Goal: Find contact information: Find contact information

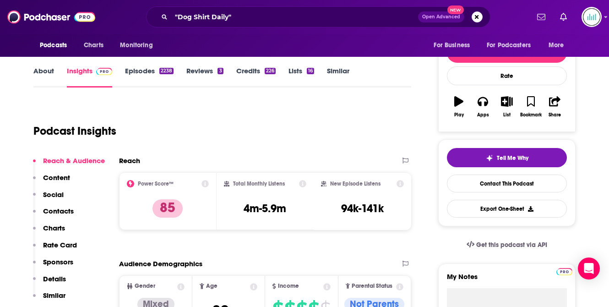
scroll to position [108, 0]
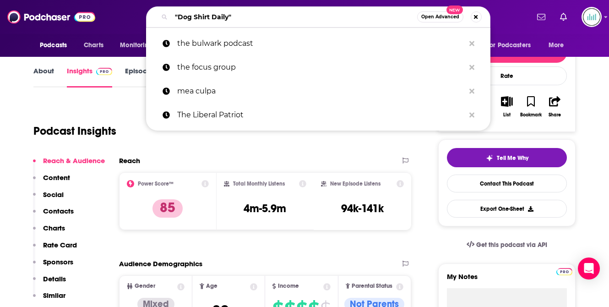
click at [165, 13] on div ""Dog Shirt Daily" Open Advanced New" at bounding box center [318, 16] width 344 height 21
paste input "Totalus Rankium"
type input "Totalus Rankium"
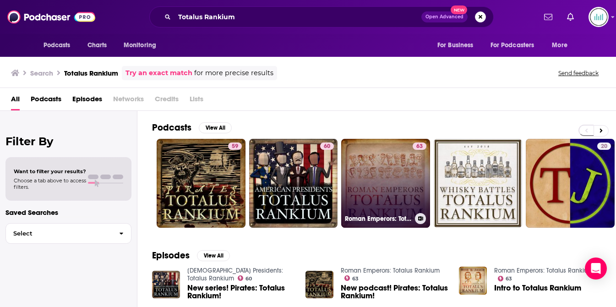
click at [385, 161] on link "63 Roman Emperors: Totalus Rankium" at bounding box center [385, 183] width 89 height 89
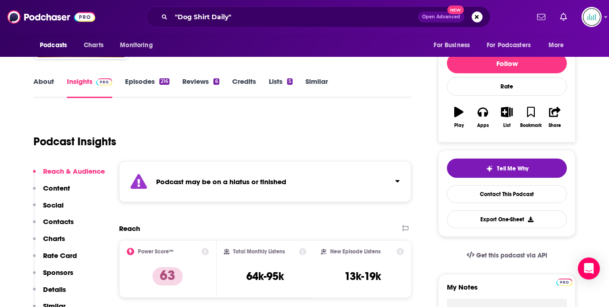
scroll to position [37, 0]
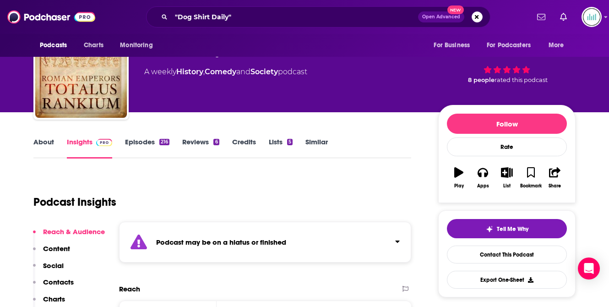
click at [47, 140] on link "About" at bounding box center [43, 147] width 21 height 21
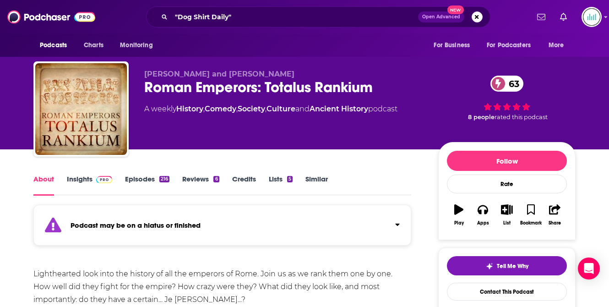
scroll to position [67, 0]
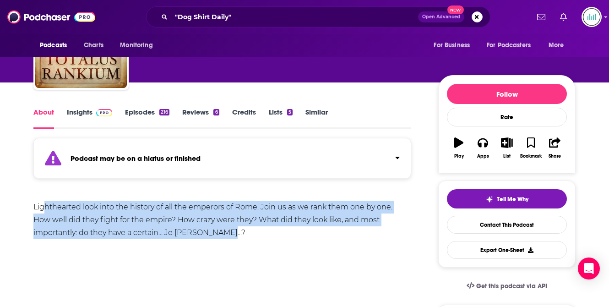
drag, startPoint x: 174, startPoint y: 233, endPoint x: 44, endPoint y: 212, distance: 131.2
click at [44, 212] on div "Lighthearted look into the history of all the emperors of Rome. Join us as we r…" at bounding box center [222, 220] width 378 height 38
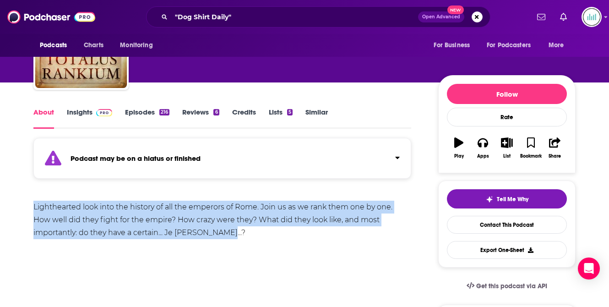
drag, startPoint x: 33, startPoint y: 206, endPoint x: 182, endPoint y: 228, distance: 151.3
copy div "Lighthearted look into the history of all the emperors of Rome. Join us as we r…"
click at [76, 114] on link "Insights" at bounding box center [89, 118] width 45 height 21
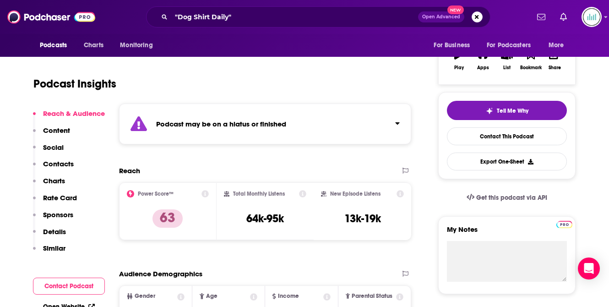
click at [57, 129] on p "Content" at bounding box center [56, 130] width 27 height 9
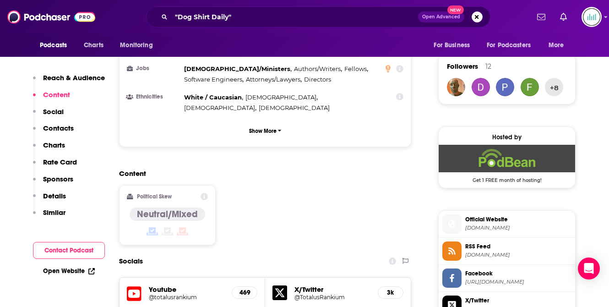
scroll to position [521, 0]
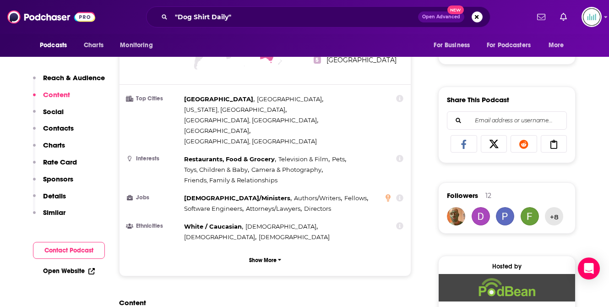
click at [59, 129] on p "Contacts" at bounding box center [58, 128] width 31 height 9
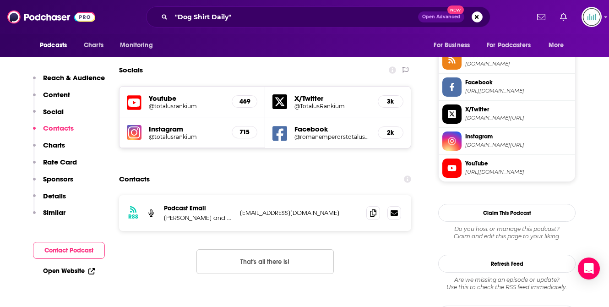
scroll to position [843, 0]
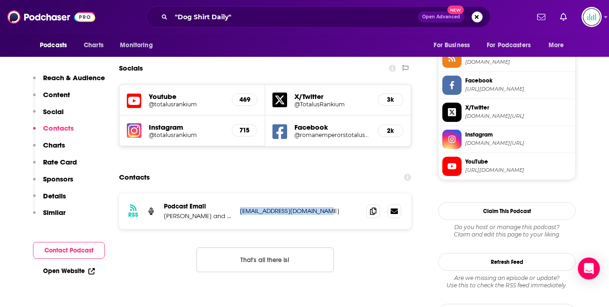
drag, startPoint x: 320, startPoint y: 168, endPoint x: 239, endPoint y: 172, distance: 81.1
click at [239, 193] on div "RSS Podcast Email [PERSON_NAME] and [PERSON_NAME] [EMAIL_ADDRESS][DOMAIN_NAME] …" at bounding box center [265, 211] width 292 height 36
copy p "[EMAIL_ADDRESS][DOMAIN_NAME]"
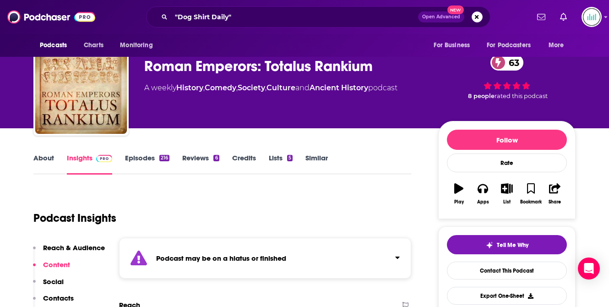
scroll to position [0, 0]
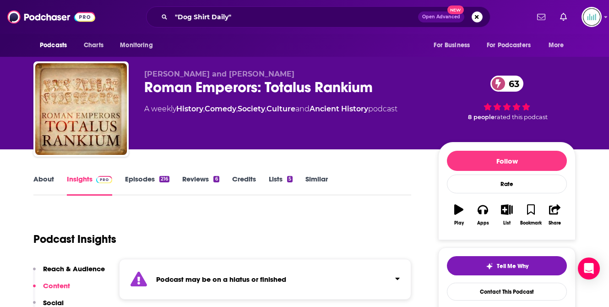
click at [43, 177] on link "About" at bounding box center [43, 184] width 21 height 21
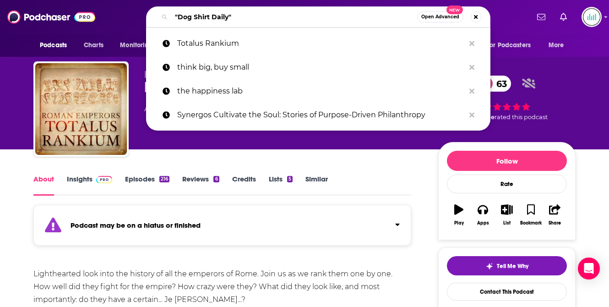
drag, startPoint x: 246, startPoint y: 16, endPoint x: 164, endPoint y: 18, distance: 81.5
click at [164, 18] on div ""Dog Shirt Daily" Open Advanced New" at bounding box center [318, 16] width 344 height 21
paste input "The Ancients"
type input "The Ancients"
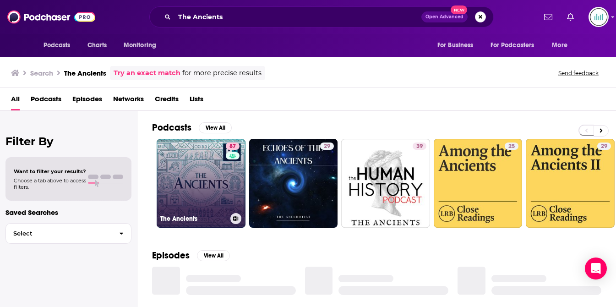
click at [200, 169] on link "87 The Ancients" at bounding box center [201, 183] width 89 height 89
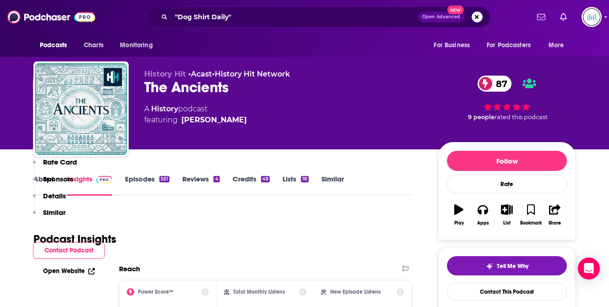
scroll to position [766, 0]
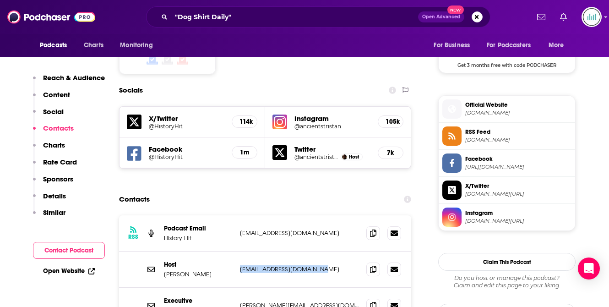
drag, startPoint x: 318, startPoint y: 205, endPoint x: 239, endPoint y: 204, distance: 78.3
click at [239, 251] on div "Host [PERSON_NAME] [EMAIL_ADDRESS][DOMAIN_NAME] [EMAIL_ADDRESS][DOMAIN_NAME]" at bounding box center [265, 269] width 292 height 36
copy p "[EMAIL_ADDRESS][DOMAIN_NAME]"
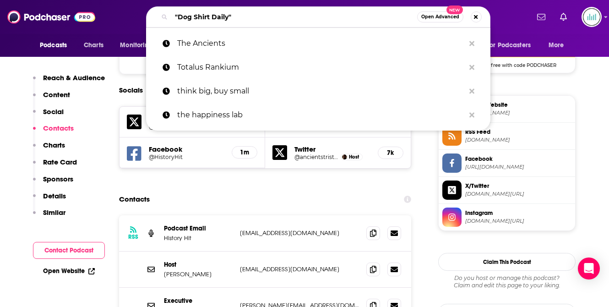
drag, startPoint x: 238, startPoint y: 14, endPoint x: 174, endPoint y: 14, distance: 64.1
click at [174, 14] on input ""Dog Shirt Daily"" at bounding box center [294, 17] width 246 height 15
paste input "Emperors of [GEOGRAPHIC_DATA]"
type input "Emperors of [GEOGRAPHIC_DATA]"
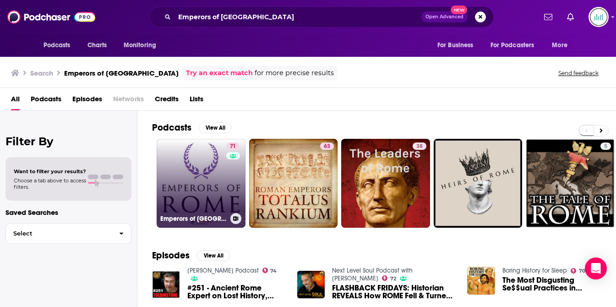
click at [195, 171] on link "71 Emperors of [GEOGRAPHIC_DATA]" at bounding box center [201, 183] width 89 height 89
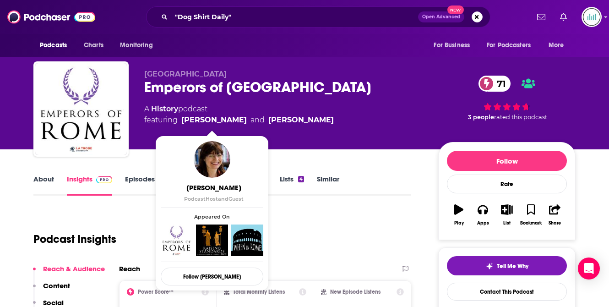
drag, startPoint x: 180, startPoint y: 119, endPoint x: 243, endPoint y: 115, distance: 62.4
click at [243, 118] on span "featuring [PERSON_NAME] and [PERSON_NAME]" at bounding box center [239, 119] width 190 height 11
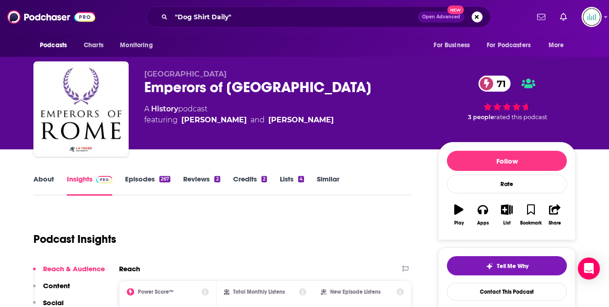
copy link "[PERSON_NAME]"
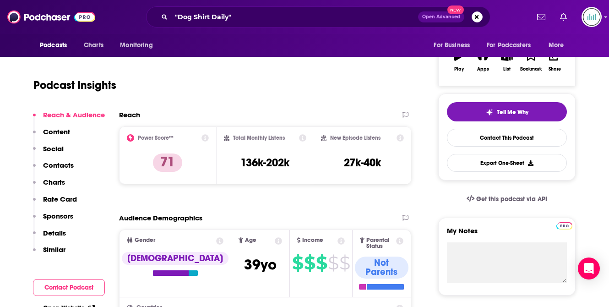
click at [64, 167] on p "Contacts" at bounding box center [58, 165] width 31 height 9
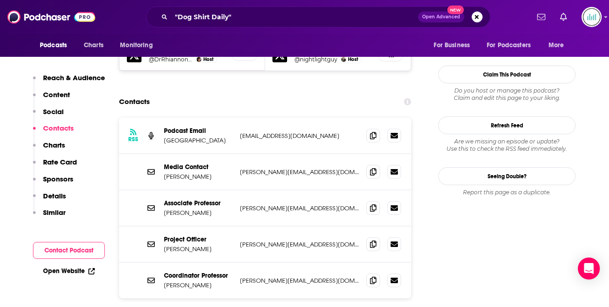
scroll to position [836, 0]
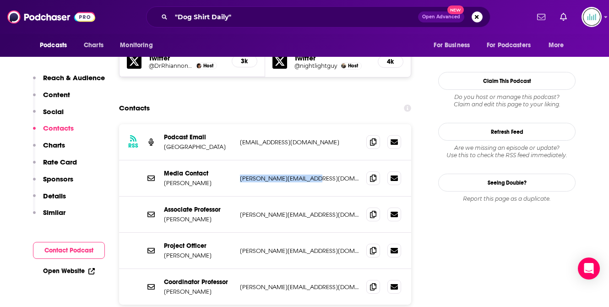
drag, startPoint x: 314, startPoint y: 136, endPoint x: 237, endPoint y: 136, distance: 76.9
click at [238, 160] on div "Media Contact [PERSON_NAME] [PERSON_NAME][EMAIL_ADDRESS][DOMAIN_NAME] [DOMAIN_N…" at bounding box center [265, 178] width 292 height 36
copy p "[PERSON_NAME][EMAIL_ADDRESS][DOMAIN_NAME]"
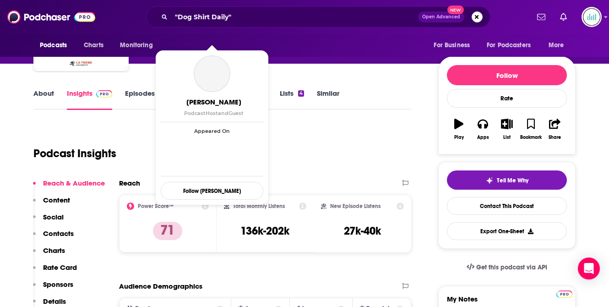
scroll to position [105, 0]
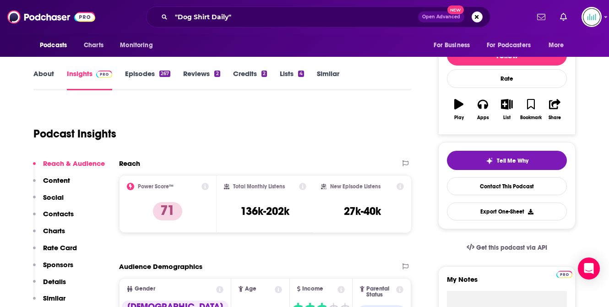
click at [38, 72] on link "About" at bounding box center [43, 79] width 21 height 21
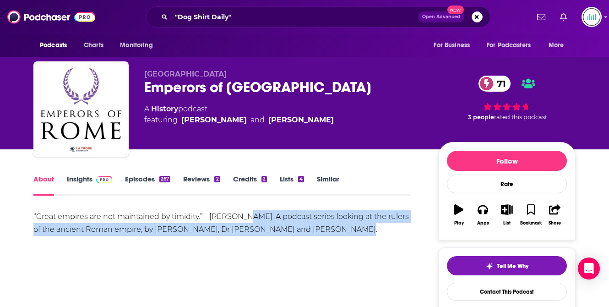
drag, startPoint x: 238, startPoint y: 217, endPoint x: 349, endPoint y: 227, distance: 111.8
click at [349, 229] on div "“Great empires are not maintained by timidity.” - [PERSON_NAME]. A podcast seri…" at bounding box center [222, 223] width 378 height 26
copy div "A podcast series looking at the rulers of the ancient Roman empire, by [PERSON_…"
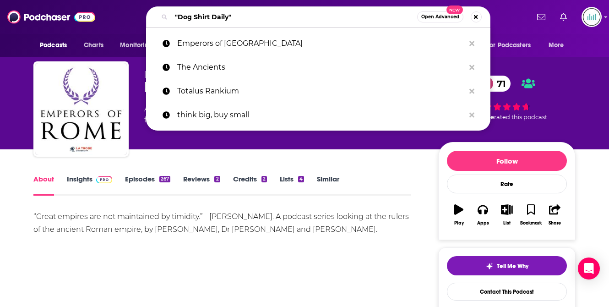
drag, startPoint x: 244, startPoint y: 16, endPoint x: 167, endPoint y: 16, distance: 77.8
click at [167, 16] on div ""Dog Shirt Daily" Open Advanced New" at bounding box center [318, 16] width 344 height 21
paste input "Byzantium & Friends"
type input "Byzantium & Friends"
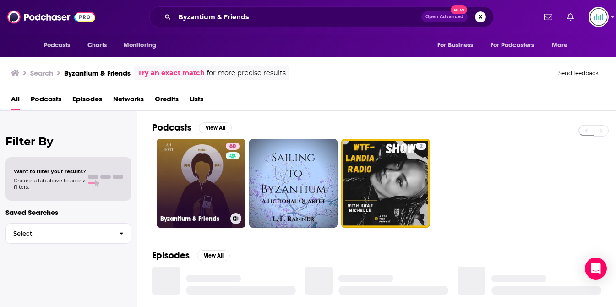
click at [190, 169] on link "60 Byzantium & Friends" at bounding box center [201, 183] width 89 height 89
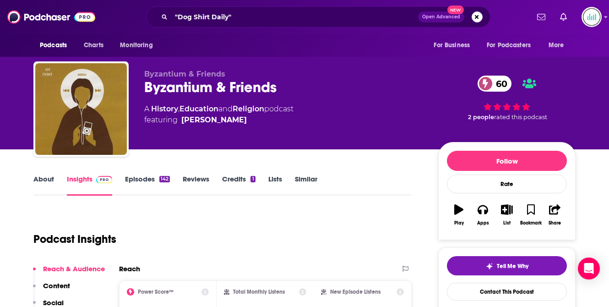
click at [42, 178] on link "About" at bounding box center [43, 184] width 21 height 21
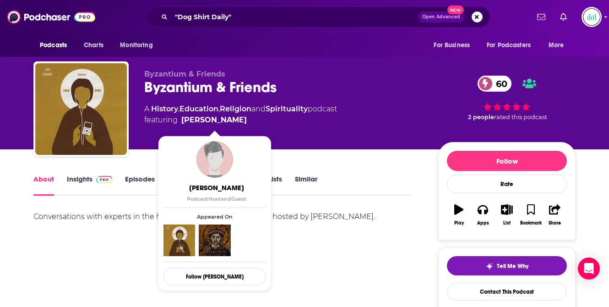
drag, startPoint x: 259, startPoint y: 119, endPoint x: 213, endPoint y: 123, distance: 45.5
click at [213, 123] on span "featuring [PERSON_NAME]" at bounding box center [240, 119] width 193 height 11
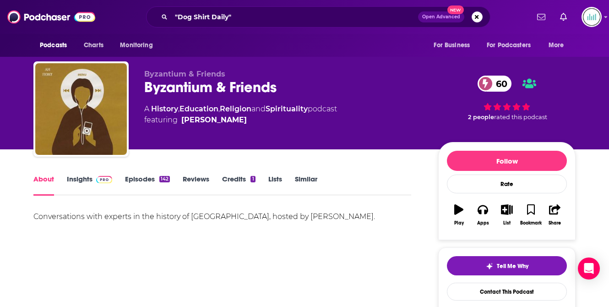
drag, startPoint x: 140, startPoint y: 109, endPoint x: 254, endPoint y: 127, distance: 115.0
click at [254, 127] on div "Byzantium & Friends Byzantium & Friends 60 A History , Education , Religion and…" at bounding box center [304, 110] width 542 height 99
copy div "A History , Education , Religion and Spirituality podcast featuring [PERSON_NAM…"
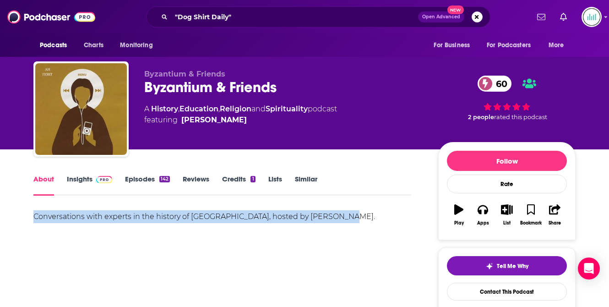
drag, startPoint x: 342, startPoint y: 216, endPoint x: -5, endPoint y: 206, distance: 347.2
click at [0, 206] on html "Podcasts Charts Monitoring "Dog Shirt Daily" Open Advanced New For Business For…" at bounding box center [304, 153] width 609 height 307
copy div "Conversations with experts in the history of [GEOGRAPHIC_DATA], hosted by [PERS…"
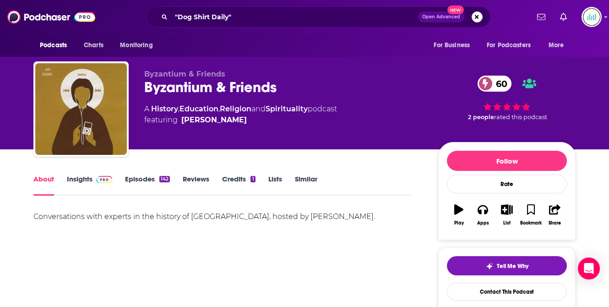
click at [191, 94] on div "Byzantium & Friends 60" at bounding box center [283, 87] width 279 height 18
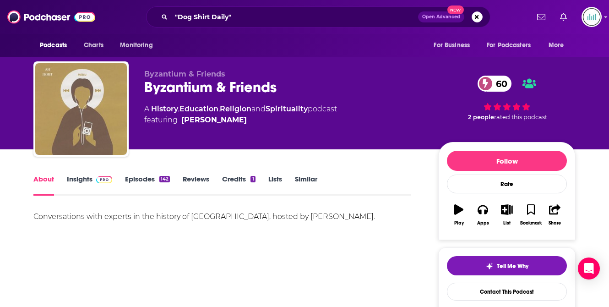
click at [70, 121] on img "Byzantium & Friends" at bounding box center [81, 109] width 92 height 92
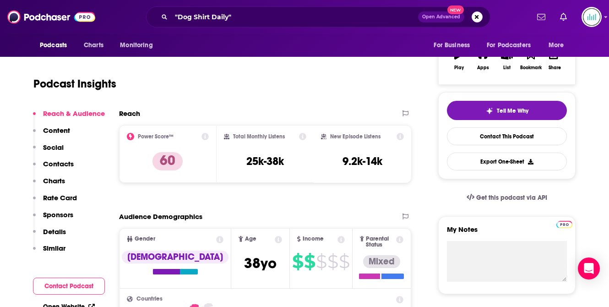
scroll to position [168, 0]
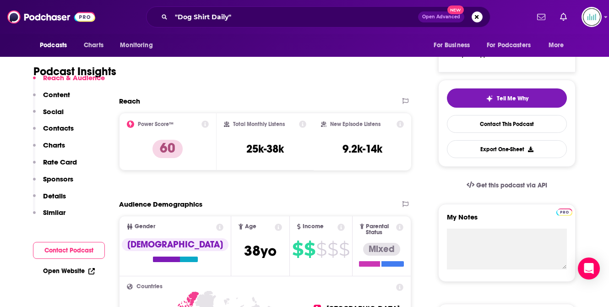
click at [65, 126] on p "Contacts" at bounding box center [58, 128] width 31 height 9
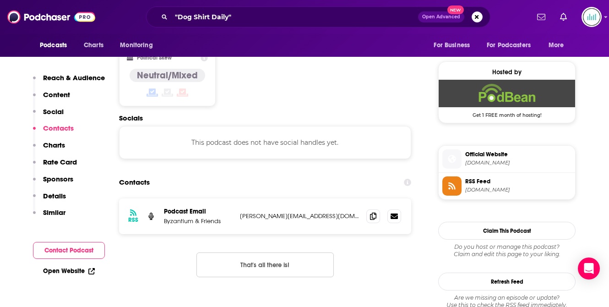
scroll to position [716, 0]
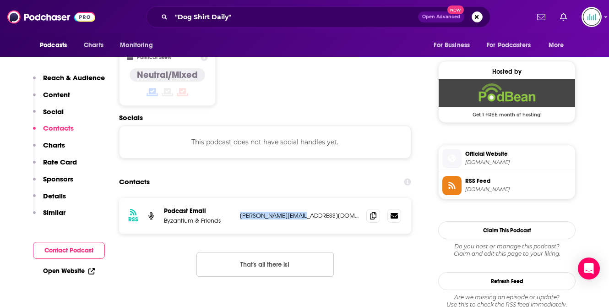
drag, startPoint x: 297, startPoint y: 171, endPoint x: 239, endPoint y: 169, distance: 58.2
click at [239, 198] on div "RSS Podcast Email Byzantium & Friends [PERSON_NAME][EMAIL_ADDRESS][DOMAIN_NAME]…" at bounding box center [265, 216] width 292 height 36
copy p "[PERSON_NAME][EMAIL_ADDRESS][DOMAIN_NAME]"
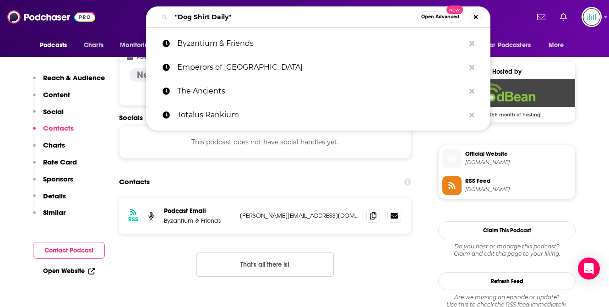
drag, startPoint x: 244, startPoint y: 15, endPoint x: 166, endPoint y: 15, distance: 77.8
click at [166, 15] on div ""Dog Shirt Daily" Open Advanced New" at bounding box center [318, 16] width 344 height 21
paste input "The Ancient World"
type input "The Ancient World"
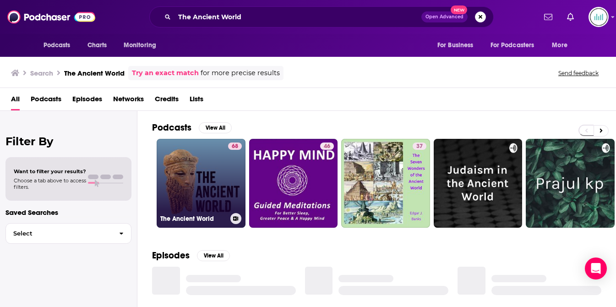
click at [199, 181] on link "68 The Ancient World" at bounding box center [201, 183] width 89 height 89
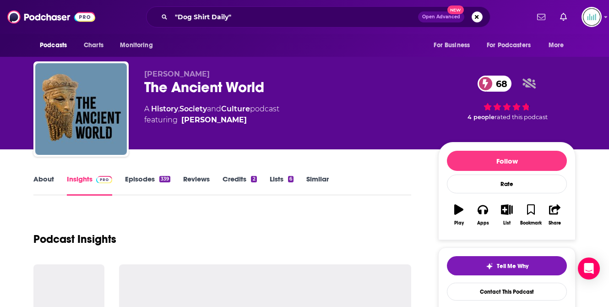
click at [42, 178] on link "About" at bounding box center [43, 184] width 21 height 21
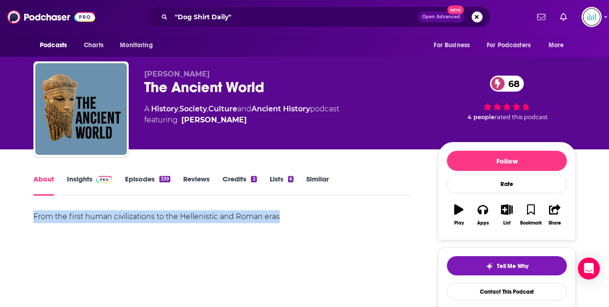
drag, startPoint x: 33, startPoint y: 219, endPoint x: 285, endPoint y: 221, distance: 252.3
copy div "From the first human civilizations to the Hellenistic and Roman eras"
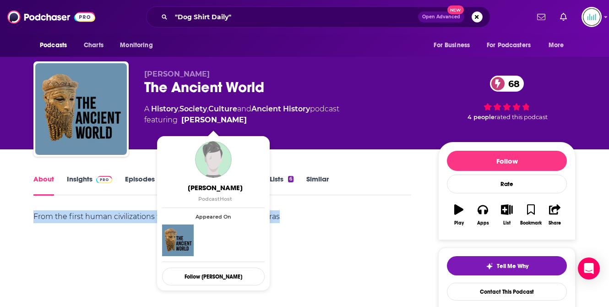
drag, startPoint x: 250, startPoint y: 116, endPoint x: 245, endPoint y: 119, distance: 5.3
click at [245, 119] on span "featuring [PERSON_NAME]" at bounding box center [241, 119] width 195 height 11
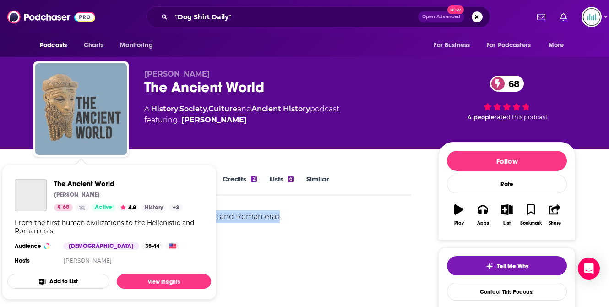
click at [119, 141] on img "The Ancient World" at bounding box center [81, 109] width 92 height 92
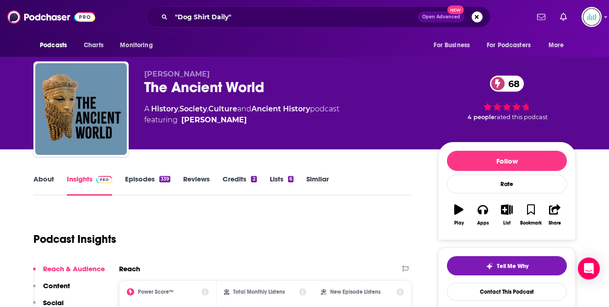
scroll to position [144, 0]
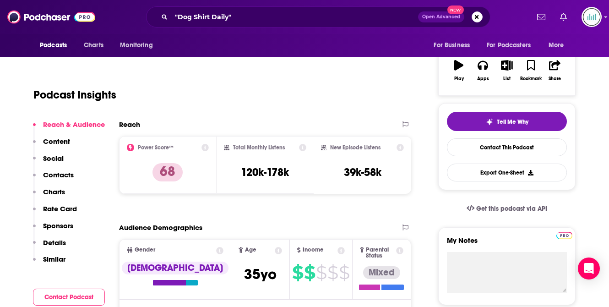
click at [60, 175] on p "Contacts" at bounding box center [58, 174] width 31 height 9
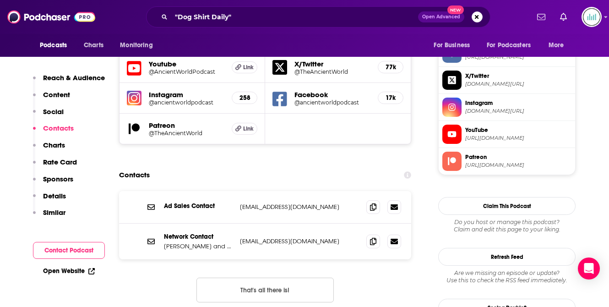
scroll to position [795, 0]
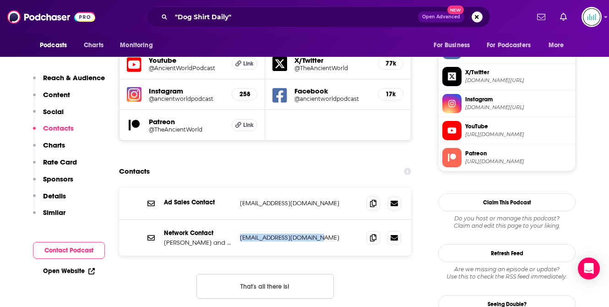
drag, startPoint x: 325, startPoint y: 202, endPoint x: 240, endPoint y: 203, distance: 84.7
click at [240, 233] on p "[EMAIL_ADDRESS][DOMAIN_NAME]" at bounding box center [299, 237] width 119 height 8
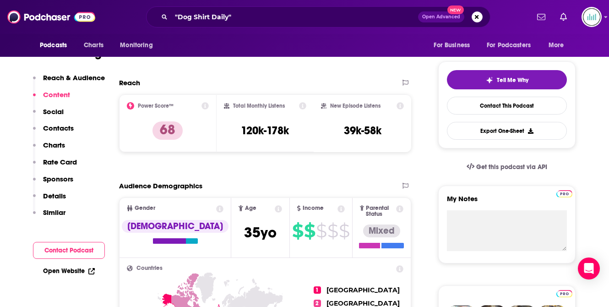
scroll to position [0, 0]
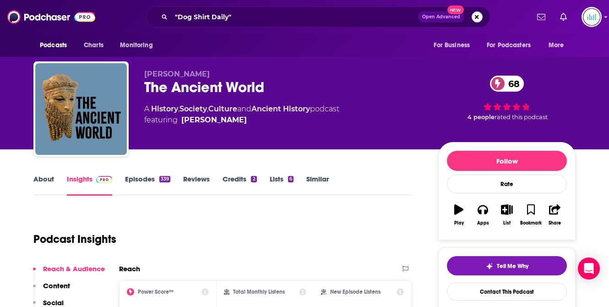
click at [37, 177] on link "About" at bounding box center [43, 184] width 21 height 21
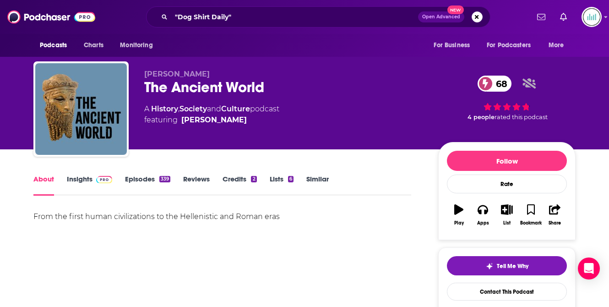
click at [82, 179] on link "Insights" at bounding box center [89, 184] width 45 height 21
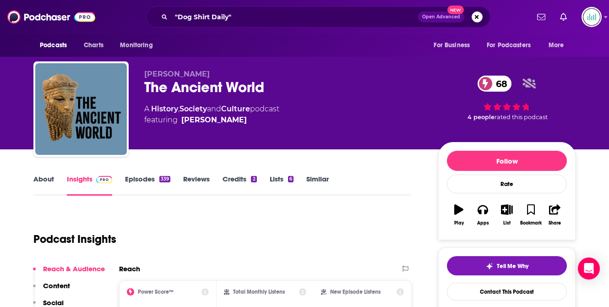
click at [179, 108] on span "," at bounding box center [178, 108] width 1 height 9
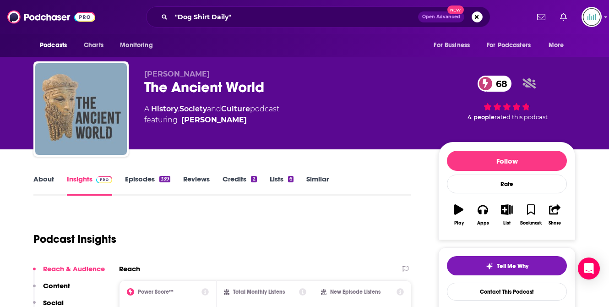
click at [95, 115] on img "The Ancient World" at bounding box center [81, 109] width 92 height 92
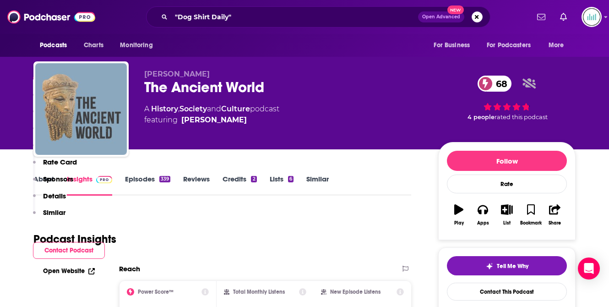
scroll to position [237, 0]
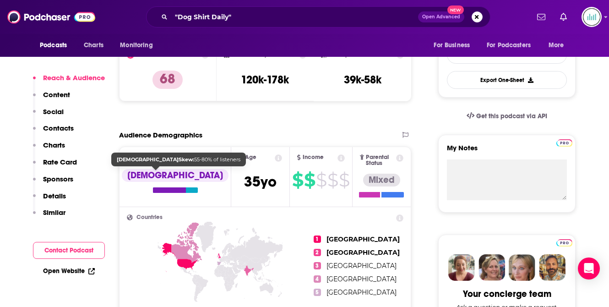
click at [61, 81] on p "Reach & Audience" at bounding box center [74, 77] width 62 height 9
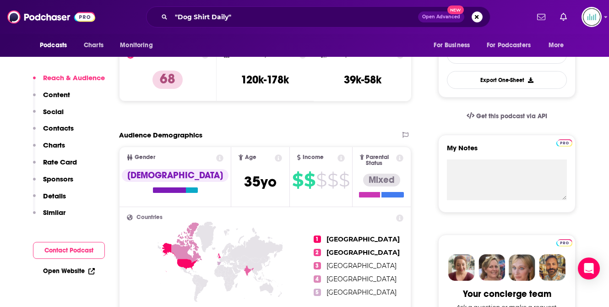
scroll to position [137, 0]
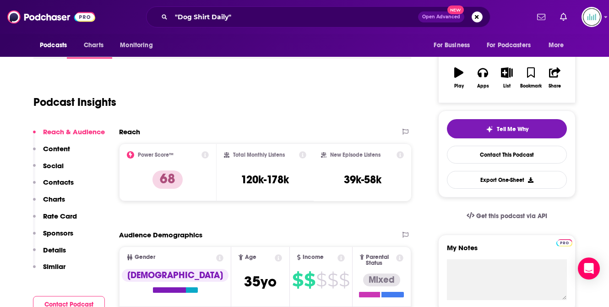
click at [56, 128] on p "Reach & Audience" at bounding box center [74, 131] width 62 height 9
click at [51, 179] on p "Contacts" at bounding box center [58, 182] width 31 height 9
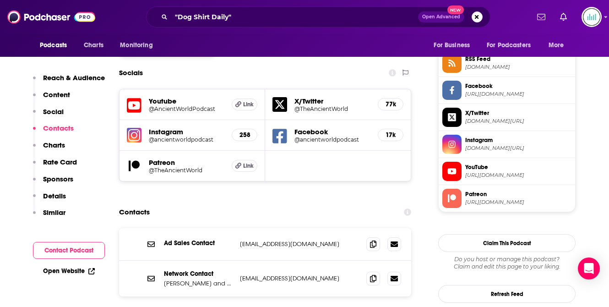
scroll to position [795, 0]
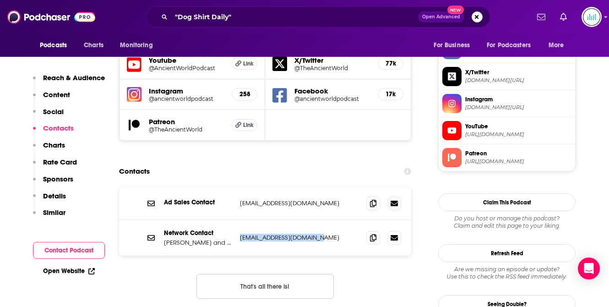
drag, startPoint x: 324, startPoint y: 201, endPoint x: 240, endPoint y: 202, distance: 84.3
click at [240, 233] on p "[EMAIL_ADDRESS][DOMAIN_NAME]" at bounding box center [299, 237] width 119 height 8
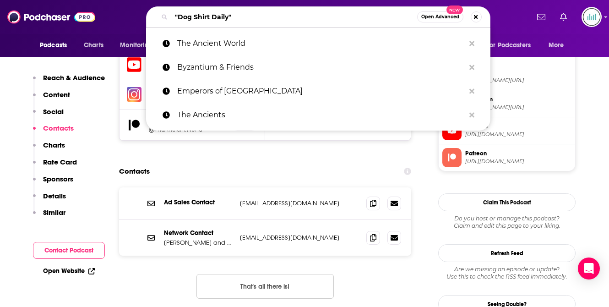
drag, startPoint x: 244, startPoint y: 18, endPoint x: 172, endPoint y: 14, distance: 72.4
click at [172, 14] on input ""Dog Shirt Daily"" at bounding box center [294, 17] width 246 height 15
paste input "Warlords of History Podcast"
type input "Warlords of History Podcast"
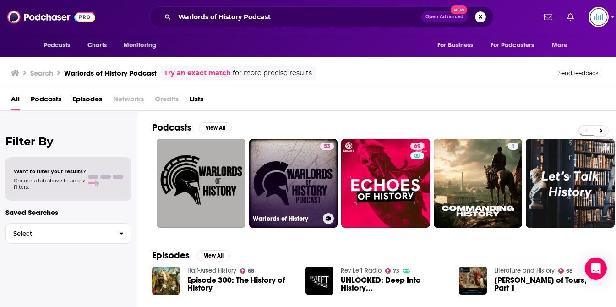
click at [304, 172] on link "53 Warlords of History" at bounding box center [293, 183] width 89 height 89
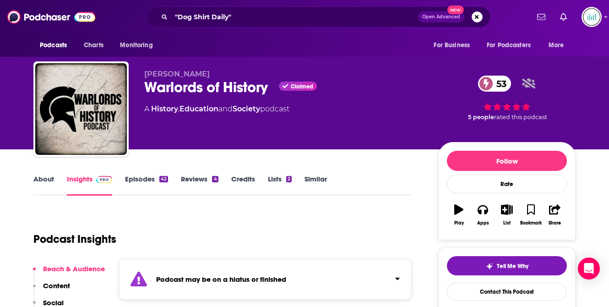
scroll to position [5, 0]
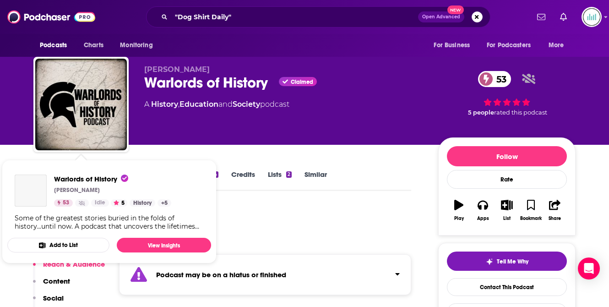
click at [40, 174] on img "Warlords of History" at bounding box center [31, 190] width 32 height 32
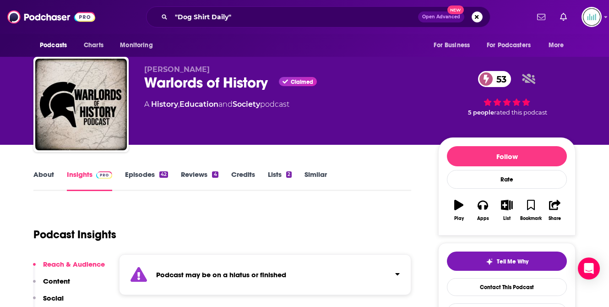
click at [53, 170] on link "About" at bounding box center [43, 180] width 21 height 21
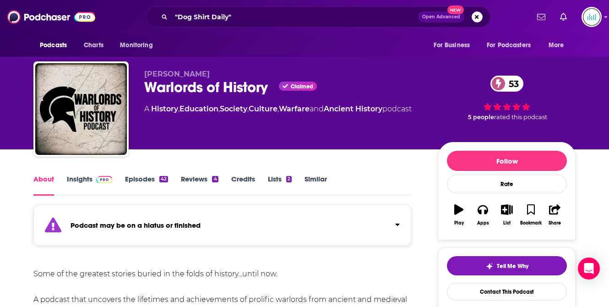
scroll to position [173, 0]
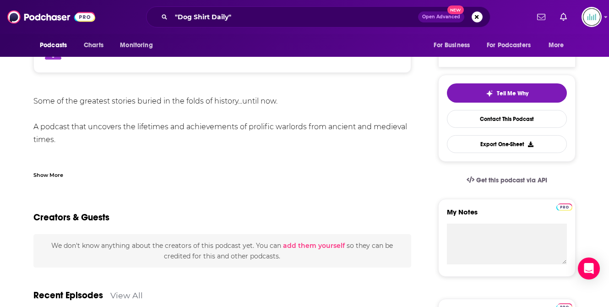
drag, startPoint x: 70, startPoint y: 141, endPoint x: 32, endPoint y: 128, distance: 39.7
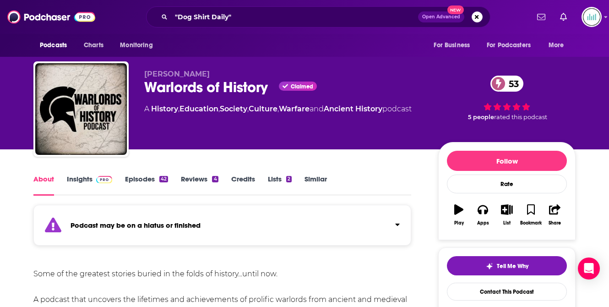
scroll to position [0, 0]
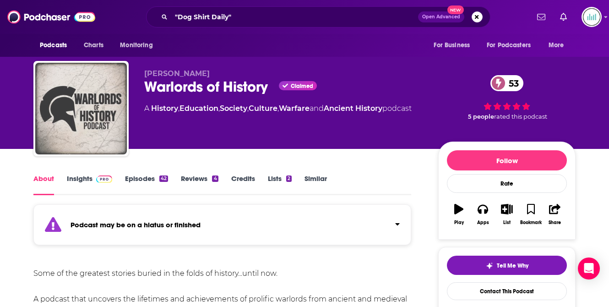
click at [92, 113] on img "Warlords of History" at bounding box center [81, 109] width 92 height 92
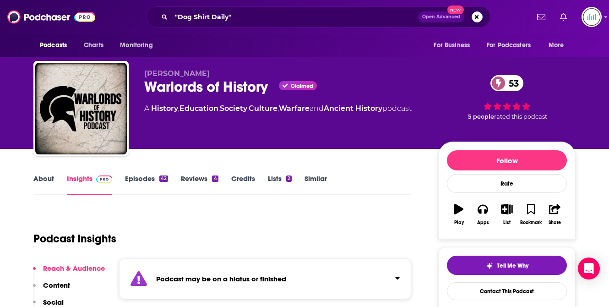
scroll to position [92, 0]
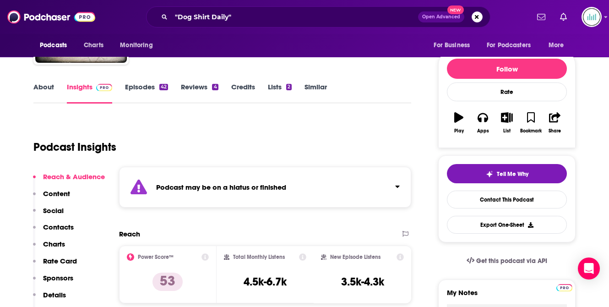
click at [65, 227] on p "Contacts" at bounding box center [58, 227] width 31 height 9
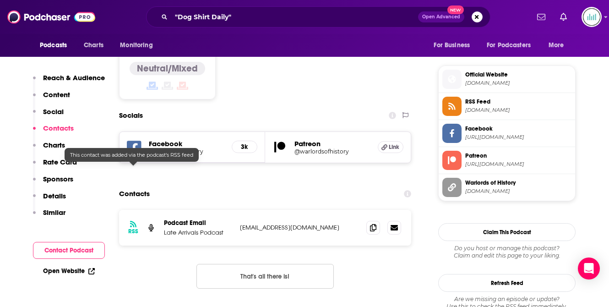
scroll to position [802, 0]
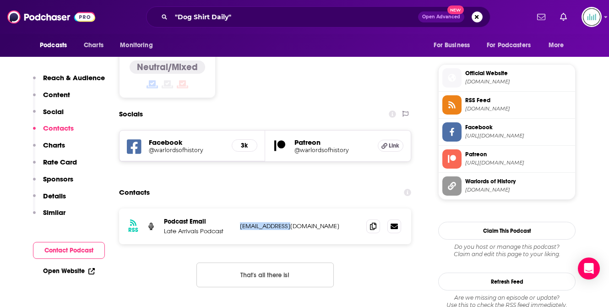
drag, startPoint x: 294, startPoint y: 170, endPoint x: 237, endPoint y: 172, distance: 57.3
click at [237, 208] on div "RSS Podcast Email Late Arrivals Podcast [EMAIL_ADDRESS][DOMAIN_NAME] [EMAIL_ADD…" at bounding box center [265, 226] width 292 height 36
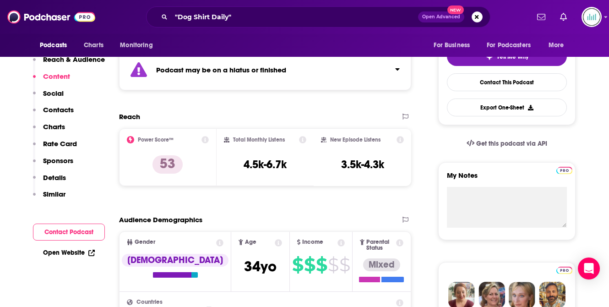
scroll to position [0, 0]
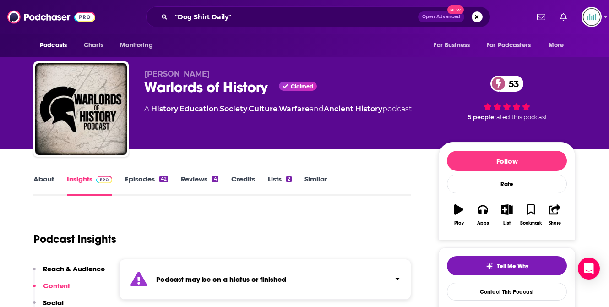
click at [42, 179] on link "About" at bounding box center [43, 184] width 21 height 21
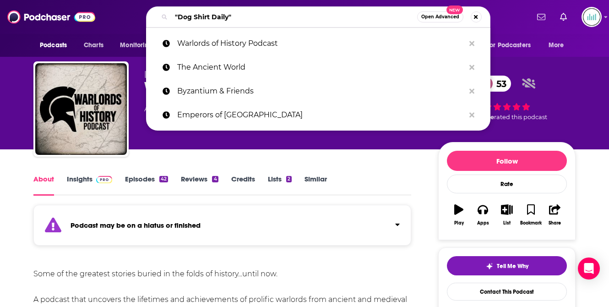
drag, startPoint x: 237, startPoint y: 18, endPoint x: 174, endPoint y: 17, distance: 63.2
click at [174, 17] on input ""Dog Shirt Daily"" at bounding box center [294, 17] width 246 height 15
paste input "The [PERSON_NAME] & [PERSON_NAME] History Show"
type input "The [PERSON_NAME] & [PERSON_NAME] History Show"
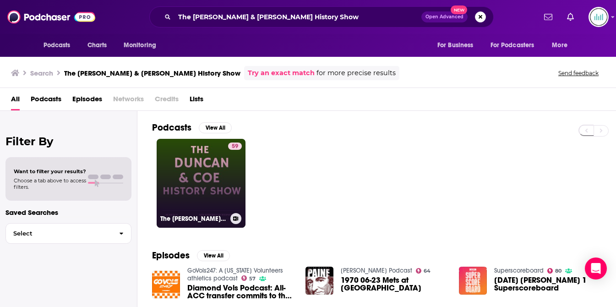
click at [195, 157] on link "59 The [PERSON_NAME] & [PERSON_NAME] History Show" at bounding box center [201, 183] width 89 height 89
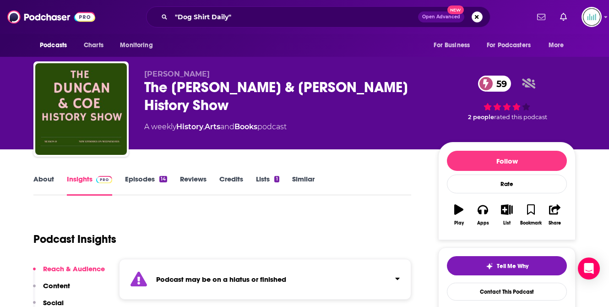
click at [46, 174] on div "About Insights Episodes 14 Reviews Credits Lists 1 Similar" at bounding box center [222, 184] width 378 height 22
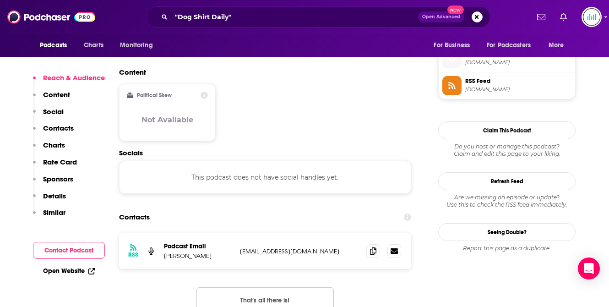
scroll to position [820, 0]
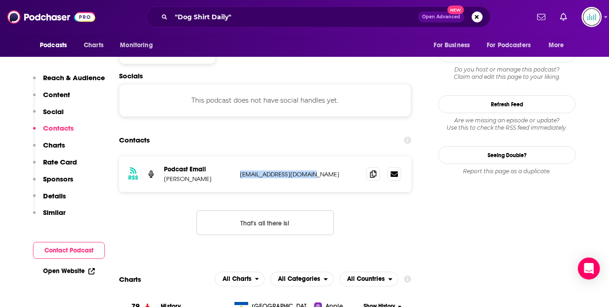
drag, startPoint x: 321, startPoint y: 120, endPoint x: 241, endPoint y: 119, distance: 79.7
click at [241, 170] on p "[EMAIL_ADDRESS][DOMAIN_NAME]" at bounding box center [299, 174] width 119 height 8
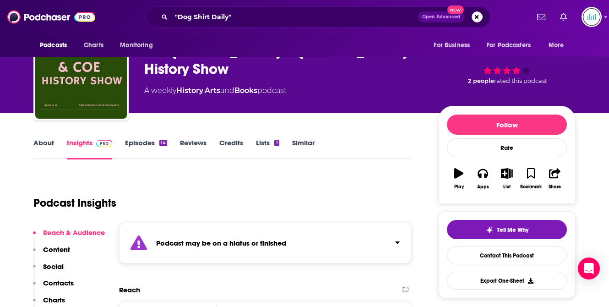
scroll to position [0, 0]
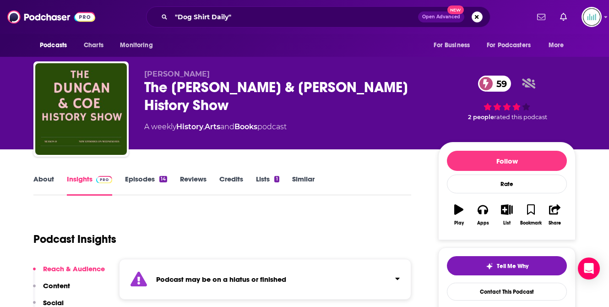
click at [37, 180] on link "About" at bounding box center [43, 184] width 21 height 21
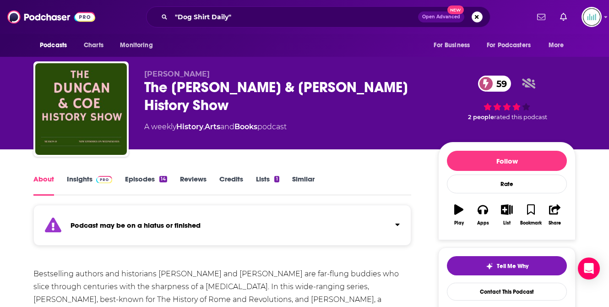
scroll to position [103, 0]
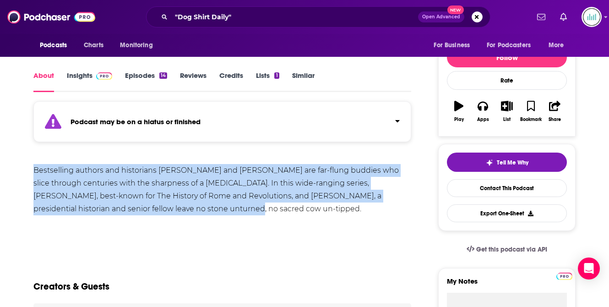
drag, startPoint x: 166, startPoint y: 206, endPoint x: 23, endPoint y: 169, distance: 147.7
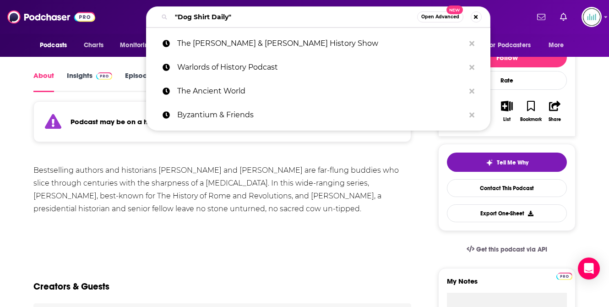
click at [190, 20] on input ""Dog Shirt Daily"" at bounding box center [294, 17] width 246 height 15
paste input "Great Battles in [GEOGRAPHIC_DATA]"
type input "Great Battles in [GEOGRAPHIC_DATA]"
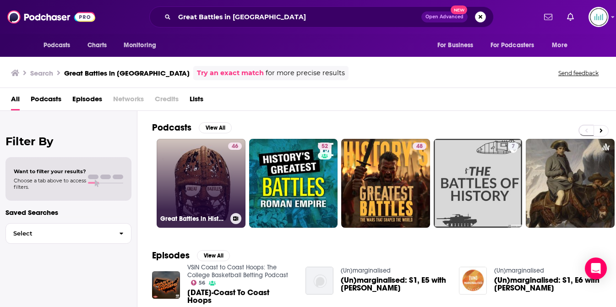
click at [205, 175] on link "46 Great Battles in History" at bounding box center [201, 183] width 89 height 89
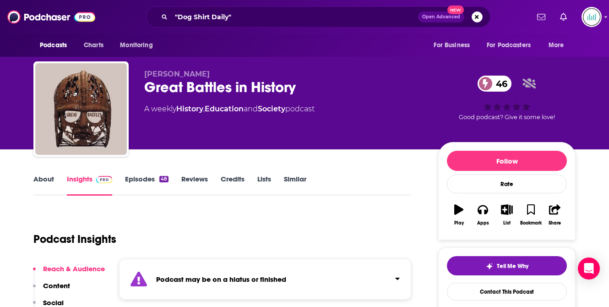
click at [45, 177] on link "About" at bounding box center [43, 184] width 21 height 21
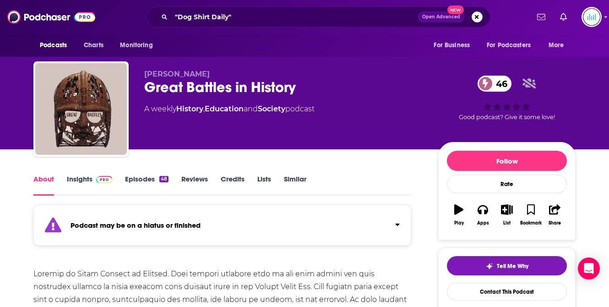
scroll to position [91, 0]
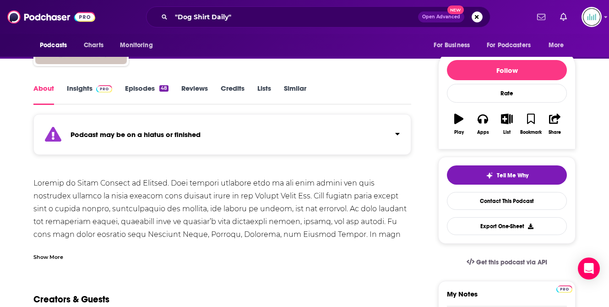
click at [170, 183] on div at bounding box center [222, 260] width 378 height 167
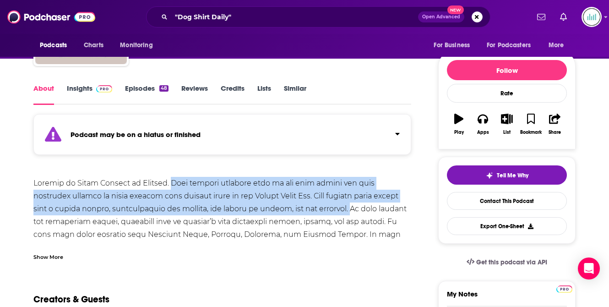
drag, startPoint x: 165, startPoint y: 184, endPoint x: 368, endPoint y: 213, distance: 205.3
click at [368, 213] on div at bounding box center [222, 260] width 378 height 167
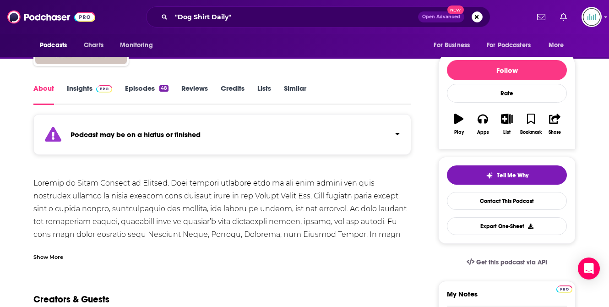
click at [153, 224] on div at bounding box center [222, 260] width 378 height 167
click at [73, 88] on link "Insights" at bounding box center [89, 94] width 45 height 21
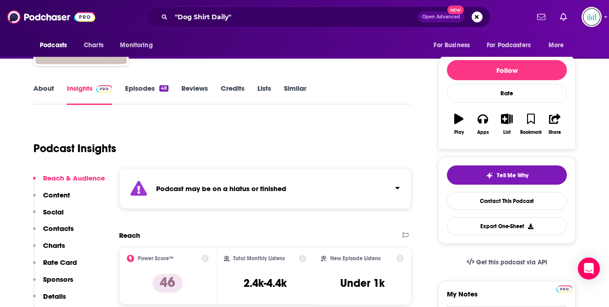
click at [73, 64] on img "Great Battles in History" at bounding box center [81, 19] width 92 height 92
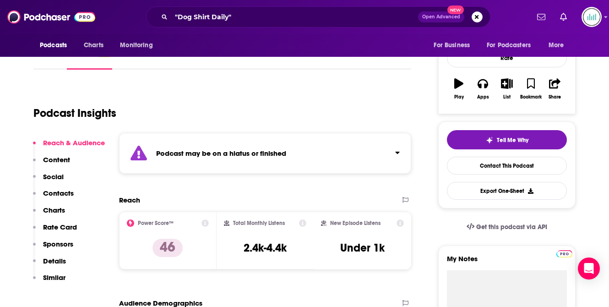
scroll to position [133, 0]
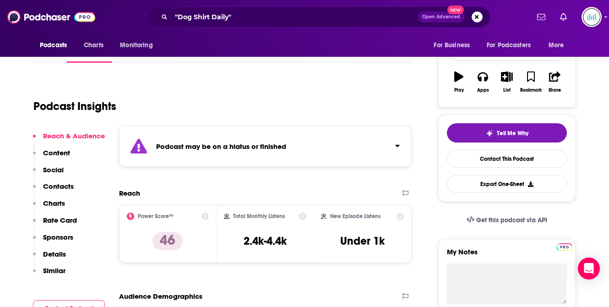
click at [59, 184] on p "Contacts" at bounding box center [58, 186] width 31 height 9
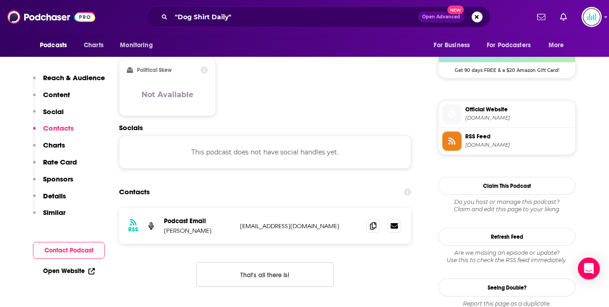
scroll to position [771, 0]
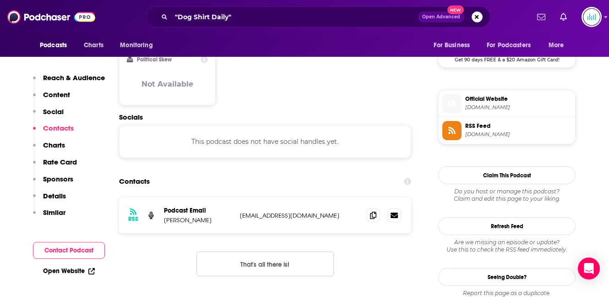
drag, startPoint x: 326, startPoint y: 171, endPoint x: 240, endPoint y: 168, distance: 86.1
click at [240, 212] on p "[EMAIL_ADDRESS][DOMAIN_NAME]" at bounding box center [299, 216] width 119 height 8
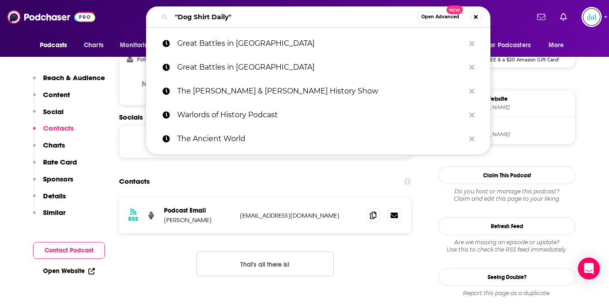
click at [210, 14] on input ""Dog Shirt Daily"" at bounding box center [294, 17] width 246 height 15
paste input "The Fall of [GEOGRAPHIC_DATA]"
type input "The Fall of [GEOGRAPHIC_DATA]"
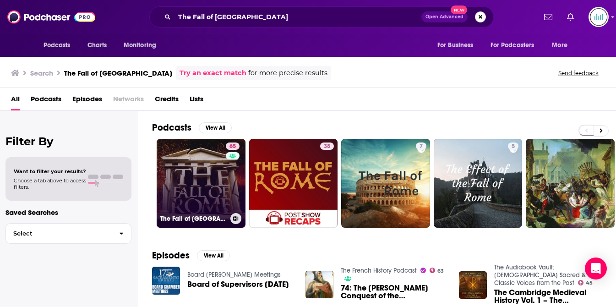
click at [196, 182] on link "65 The Fall of [GEOGRAPHIC_DATA] Podcast" at bounding box center [201, 183] width 89 height 89
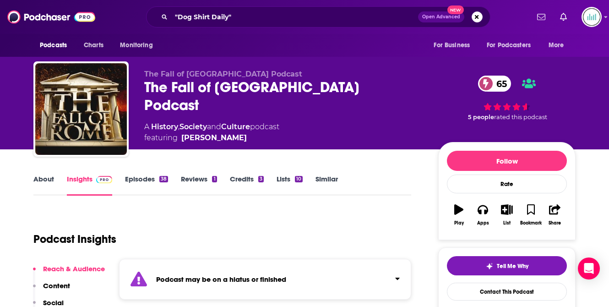
click at [46, 179] on link "About" at bounding box center [43, 184] width 21 height 21
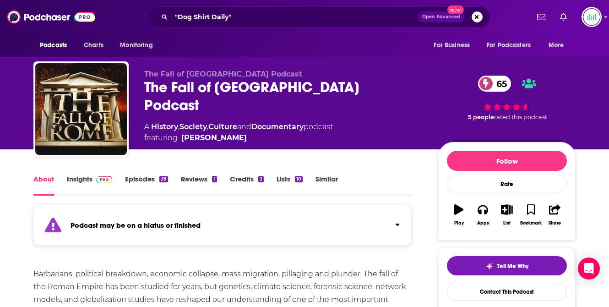
scroll to position [109, 0]
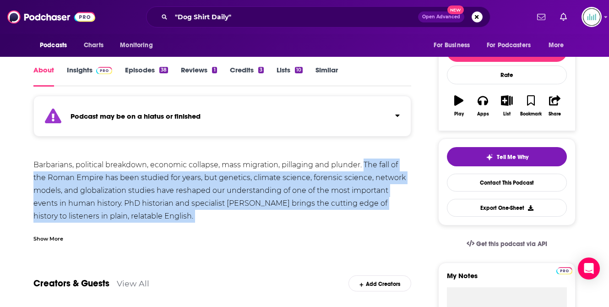
drag, startPoint x: 364, startPoint y: 164, endPoint x: 260, endPoint y: 226, distance: 121.3
click at [260, 226] on div "Barbarians, political breakdown, economic collapse, mass migration, pillaging a…" at bounding box center [222, 200] width 378 height 84
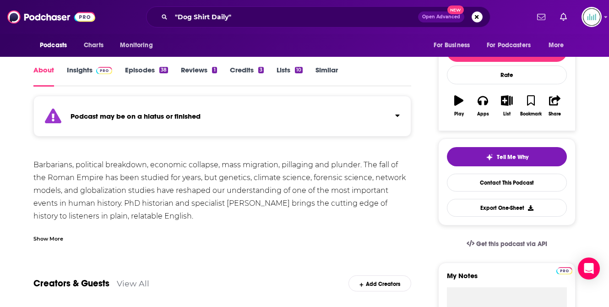
click at [75, 64] on div "About Insights Episodes 38 Reviews 1 Credits 3 Lists 10 Similar" at bounding box center [222, 75] width 378 height 22
click at [75, 73] on link "Insights" at bounding box center [89, 75] width 45 height 21
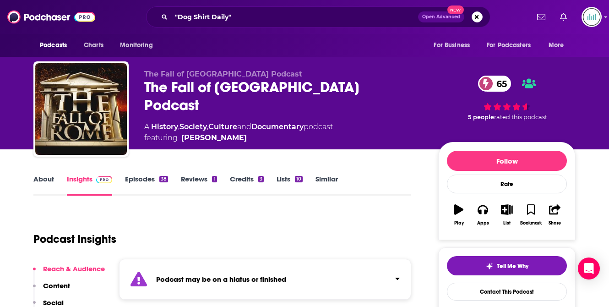
scroll to position [171, 0]
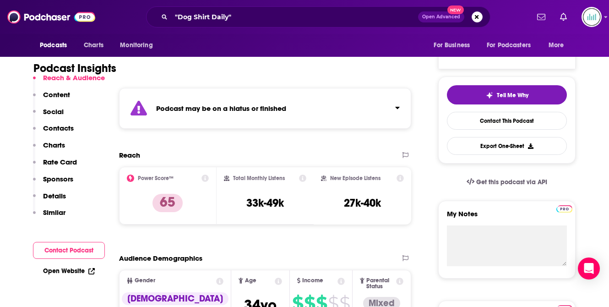
click at [65, 124] on p "Contacts" at bounding box center [58, 128] width 31 height 9
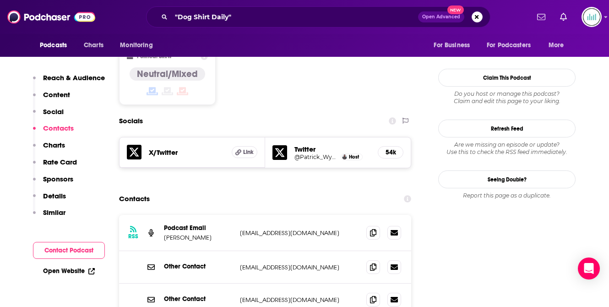
scroll to position [792, 0]
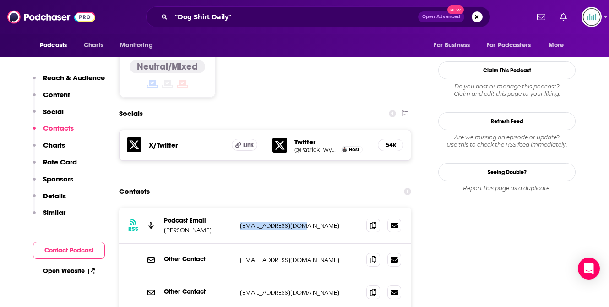
drag, startPoint x: 315, startPoint y: 168, endPoint x: 238, endPoint y: 168, distance: 77.4
click at [238, 207] on div "RSS Podcast Email [PERSON_NAME] [EMAIL_ADDRESS][DOMAIN_NAME] [EMAIL_ADDRESS][DO…" at bounding box center [265, 225] width 292 height 36
click at [216, 15] on input ""Dog Shirt Daily"" at bounding box center [294, 17] width 247 height 15
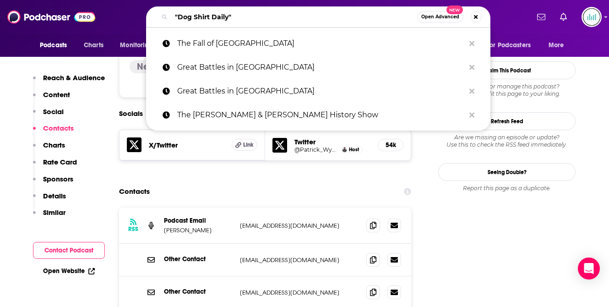
click at [216, 15] on input ""Dog Shirt Daily"" at bounding box center [294, 17] width 246 height 15
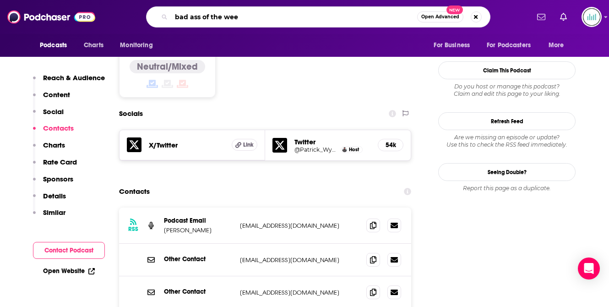
type input "bad ass of the week"
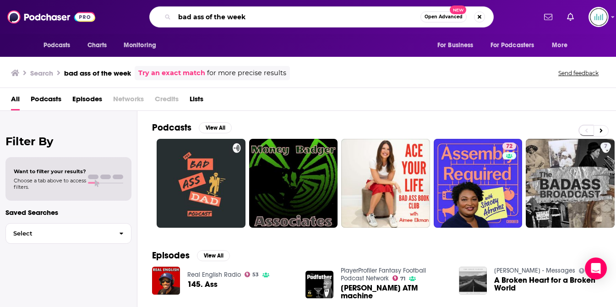
drag, startPoint x: 255, startPoint y: 17, endPoint x: 176, endPoint y: 17, distance: 79.7
click at [177, 17] on input "bad ass of the week" at bounding box center [297, 17] width 246 height 15
paste input "Badass of the Week"
type input "Badass of the Week"
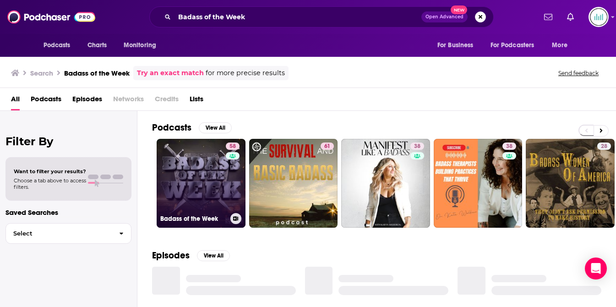
click at [185, 171] on link "58 Badass of the Week" at bounding box center [201, 183] width 89 height 89
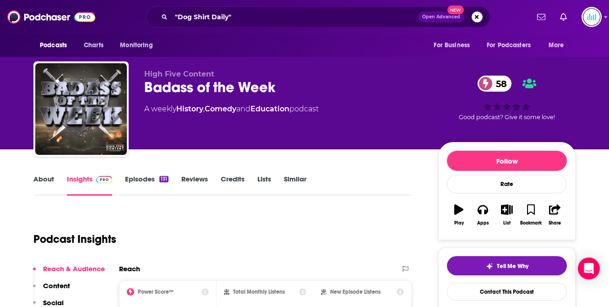
click at [47, 177] on link "About" at bounding box center [43, 184] width 21 height 21
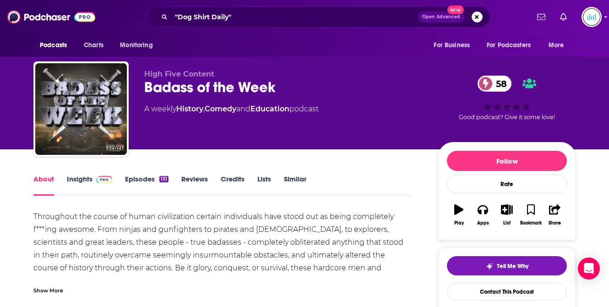
click at [49, 285] on div "Show More" at bounding box center [48, 289] width 30 height 9
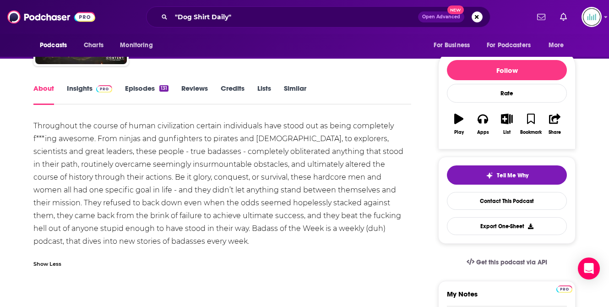
scroll to position [94, 0]
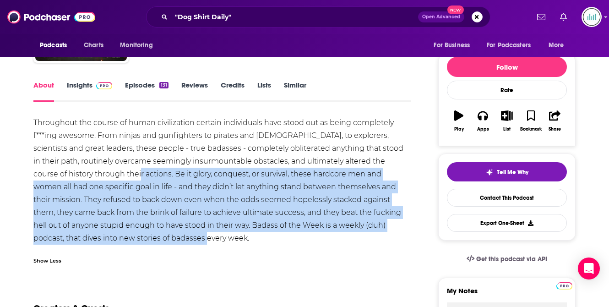
drag, startPoint x: 115, startPoint y: 172, endPoint x: 152, endPoint y: 239, distance: 76.4
click at [152, 239] on div "Throughout the course of human civilization certain individuals have stood out …" at bounding box center [222, 180] width 378 height 128
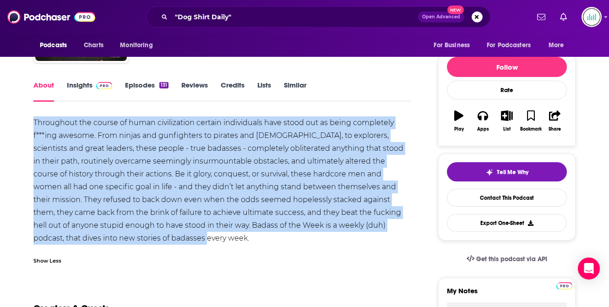
drag, startPoint x: 31, startPoint y: 122, endPoint x: 157, endPoint y: 237, distance: 171.1
click at [76, 84] on link "Insights" at bounding box center [89, 91] width 45 height 21
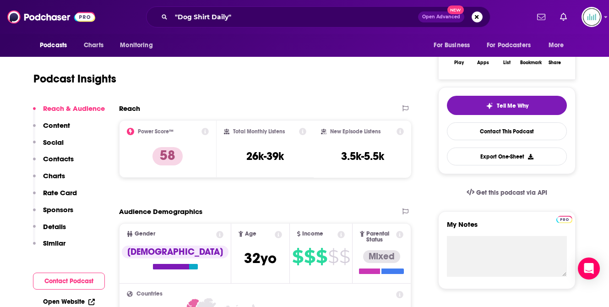
scroll to position [162, 0]
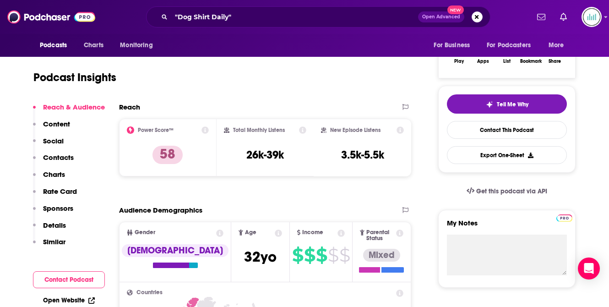
click at [59, 155] on p "Contacts" at bounding box center [58, 157] width 31 height 9
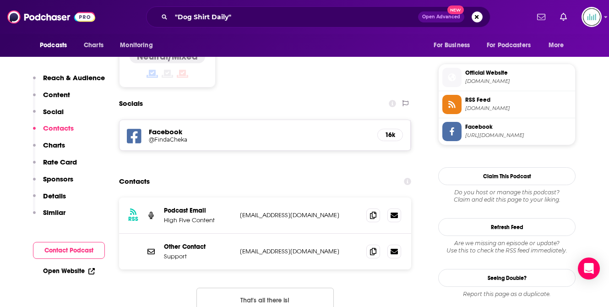
scroll to position [744, 0]
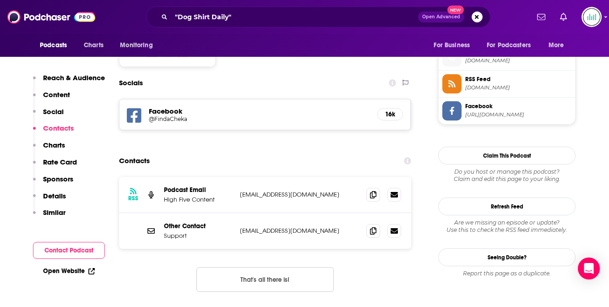
drag, startPoint x: 353, startPoint y: 170, endPoint x: 244, endPoint y: 164, distance: 109.1
click at [244, 177] on div "RSS Podcast Email High Five Content [EMAIL_ADDRESS][DOMAIN_NAME] [EMAIL_ADDRESS…" at bounding box center [265, 195] width 292 height 36
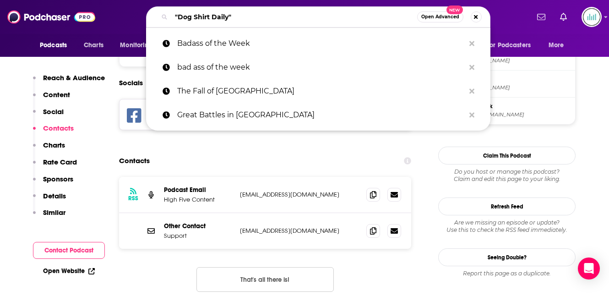
click at [239, 13] on input ""Dog Shirt Daily"" at bounding box center [294, 17] width 246 height 15
drag, startPoint x: 239, startPoint y: 13, endPoint x: 166, endPoint y: 13, distance: 72.8
click at [165, 13] on div ""Dog Shirt Daily" Open Advanced New" at bounding box center [318, 16] width 344 height 21
paste input "instant Classics"
type input "instant Classics"
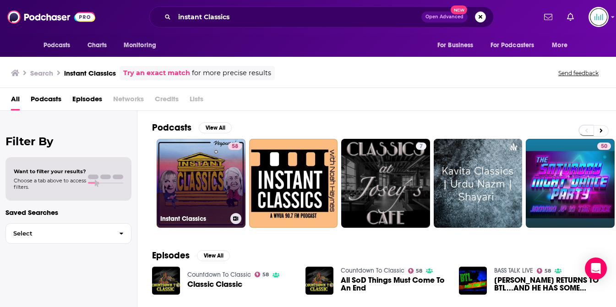
click at [193, 166] on link "58 Instant Classics" at bounding box center [201, 183] width 89 height 89
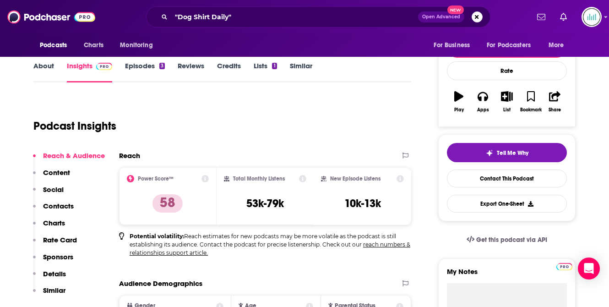
scroll to position [167, 0]
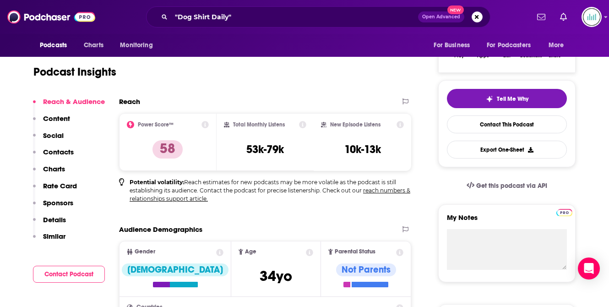
click at [52, 149] on p "Contacts" at bounding box center [58, 151] width 31 height 9
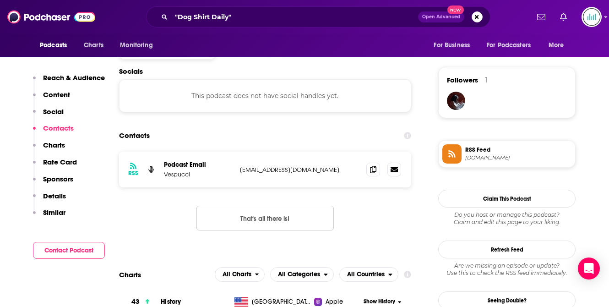
scroll to position [637, 0]
drag, startPoint x: 330, startPoint y: 168, endPoint x: 240, endPoint y: 173, distance: 89.4
click at [240, 173] on p "[EMAIL_ADDRESS][DOMAIN_NAME]" at bounding box center [299, 169] width 119 height 8
drag, startPoint x: 240, startPoint y: 170, endPoint x: 328, endPoint y: 171, distance: 88.4
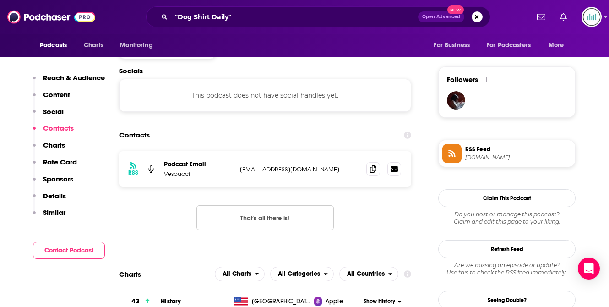
click at [331, 171] on p "[EMAIL_ADDRESS][DOMAIN_NAME]" at bounding box center [299, 169] width 119 height 8
click at [76, 78] on p "Reach & Audience" at bounding box center [74, 77] width 62 height 9
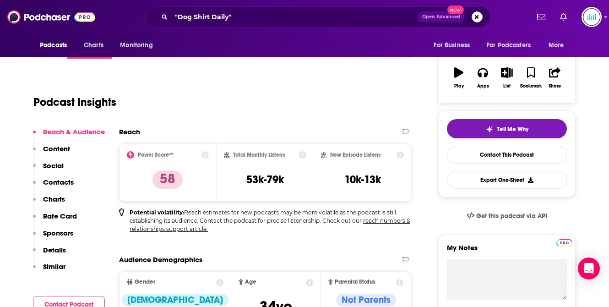
scroll to position [0, 0]
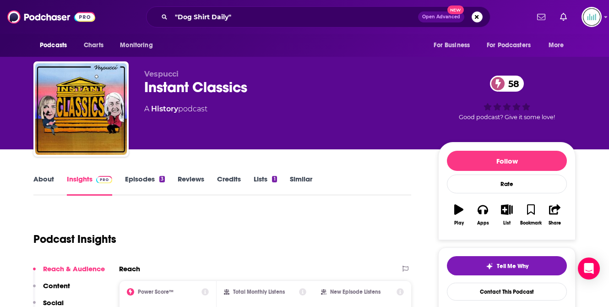
click at [40, 174] on div "About Insights Episodes 3 Reviews Credits Lists 1 Similar" at bounding box center [222, 184] width 378 height 22
click at [41, 177] on link "About" at bounding box center [43, 184] width 21 height 21
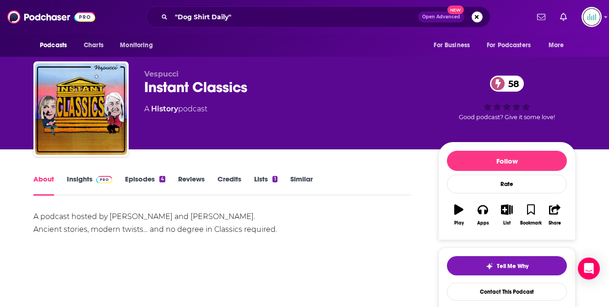
click at [286, 228] on div "A podcast hosted by [PERSON_NAME] and [PERSON_NAME]. Ancient stories, modern tw…" at bounding box center [222, 223] width 378 height 26
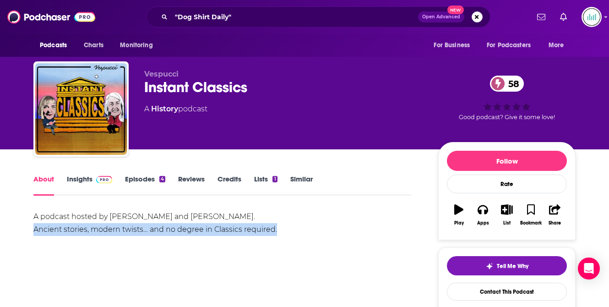
drag, startPoint x: 289, startPoint y: 229, endPoint x: 13, endPoint y: 230, distance: 276.5
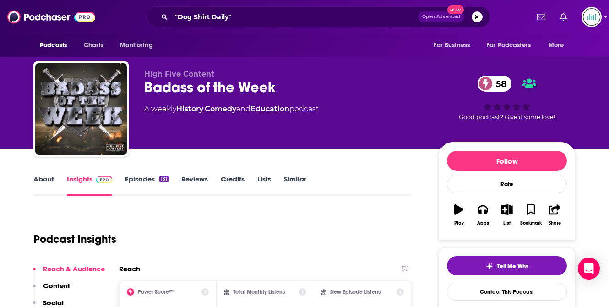
click at [34, 179] on link "About" at bounding box center [43, 184] width 21 height 21
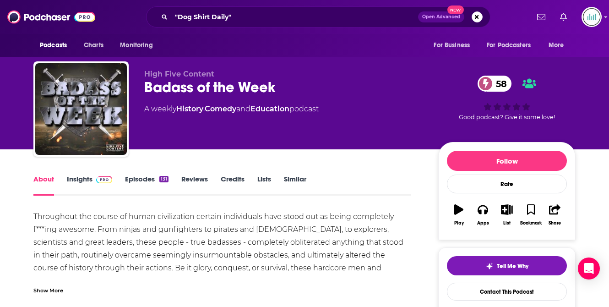
scroll to position [102, 0]
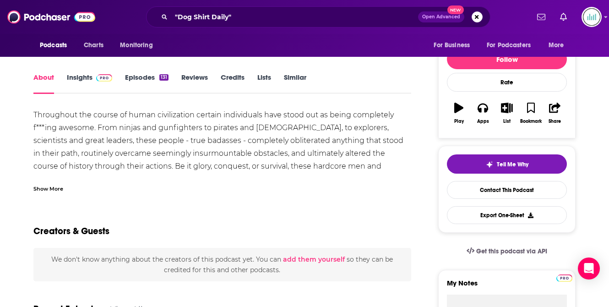
click at [52, 184] on div "Show More" at bounding box center [48, 188] width 30 height 9
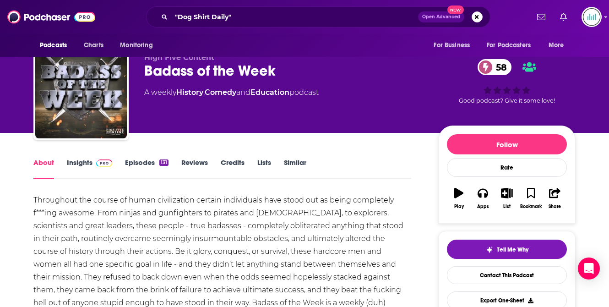
scroll to position [0, 0]
